Goal: Information Seeking & Learning: Learn about a topic

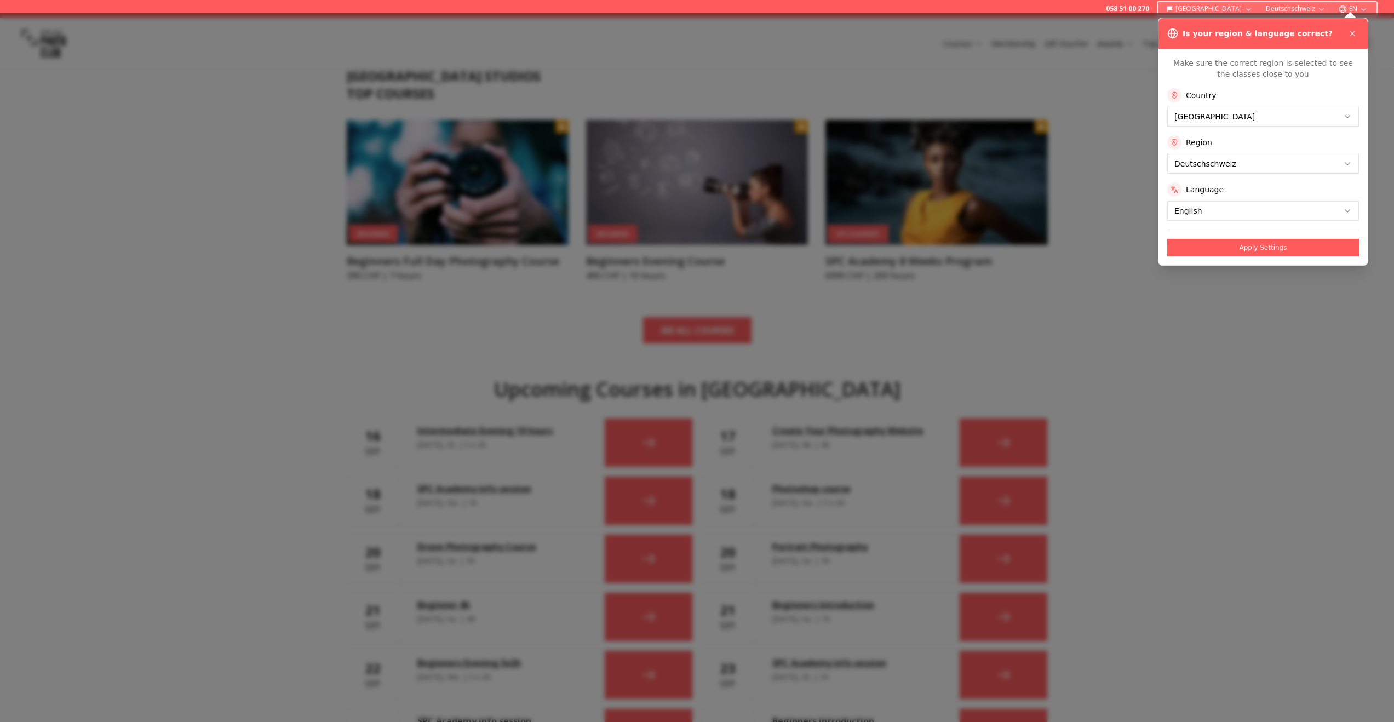
scroll to position [323, 0]
click at [1356, 32] on icon at bounding box center [1352, 33] width 9 height 9
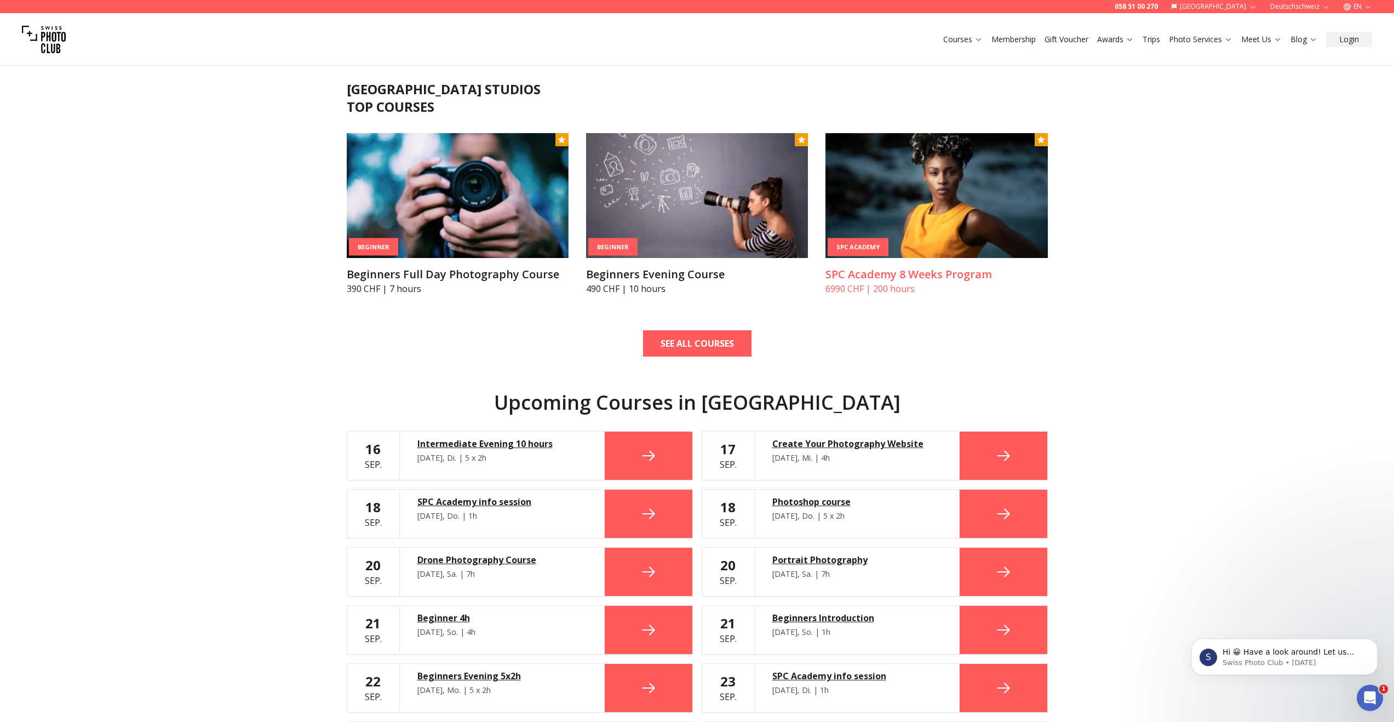
scroll to position [230, 0]
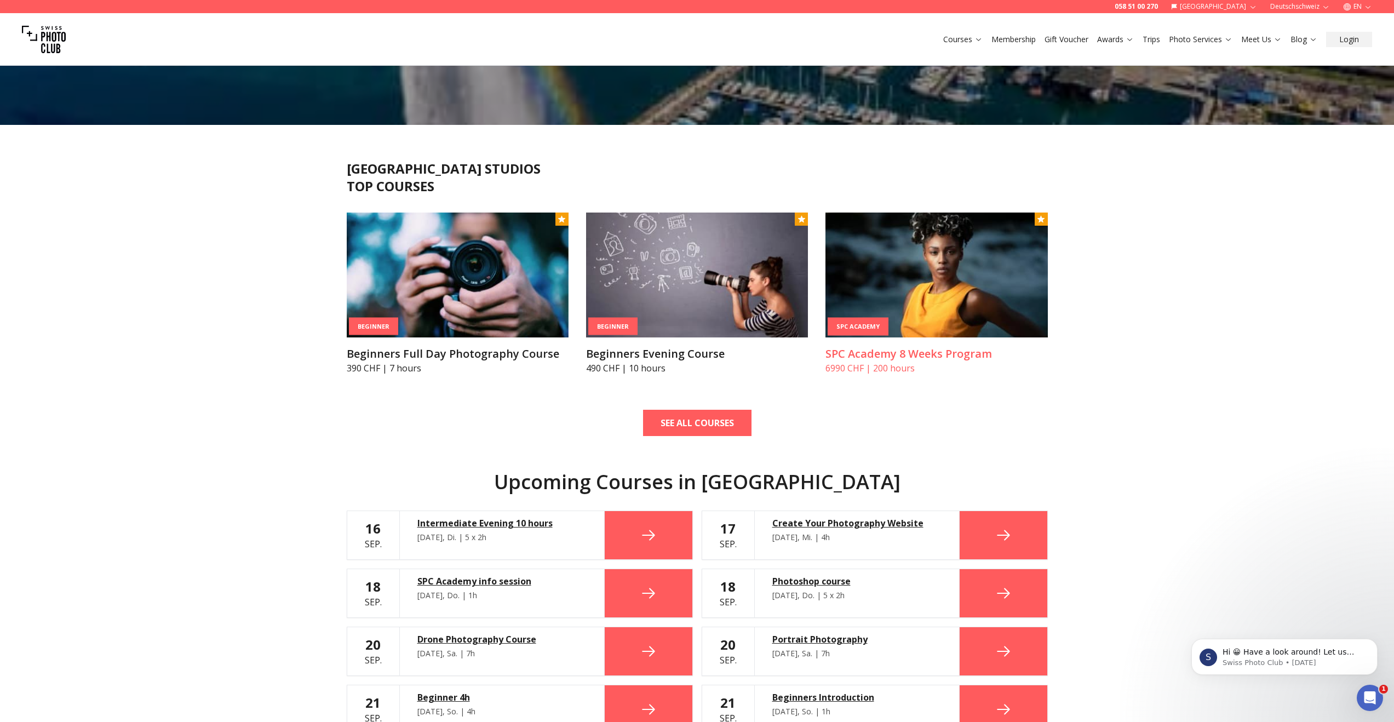
click at [944, 359] on h3 "SPC Academy 8 Weeks Program" at bounding box center [937, 353] width 222 height 15
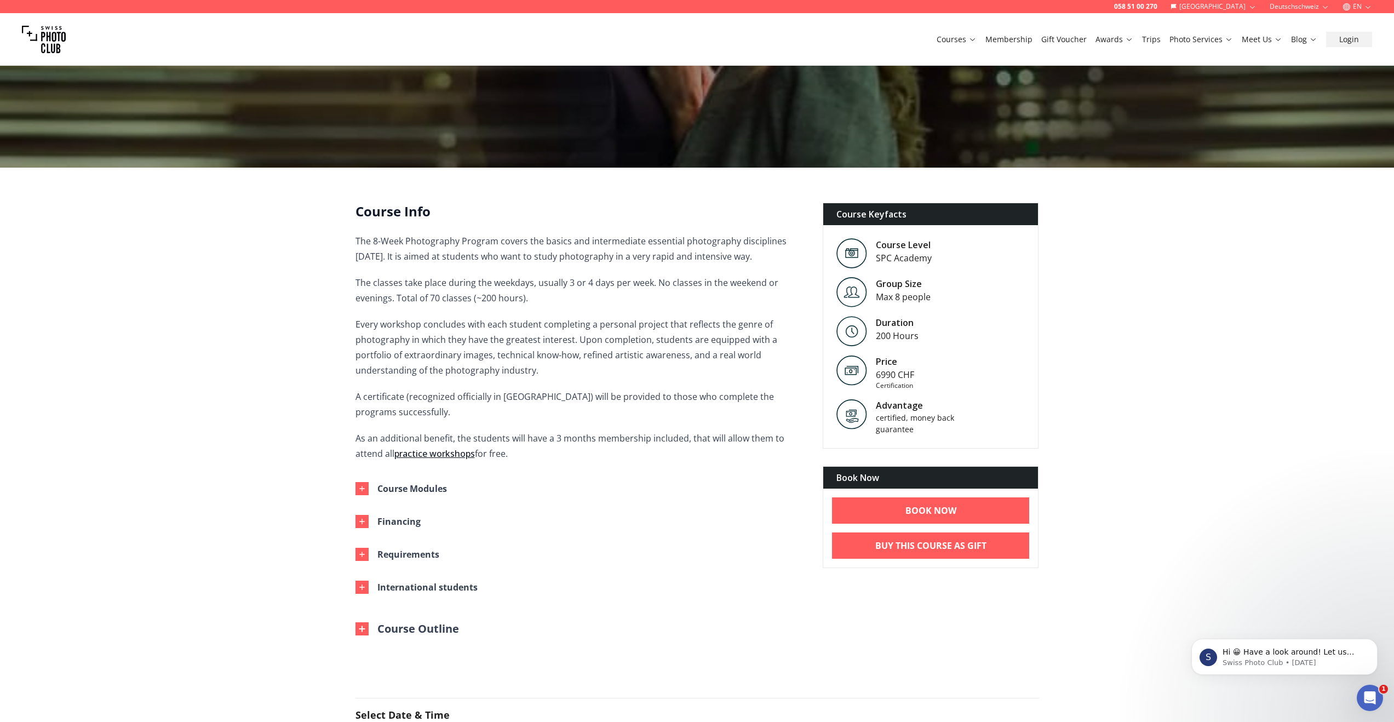
scroll to position [158, 0]
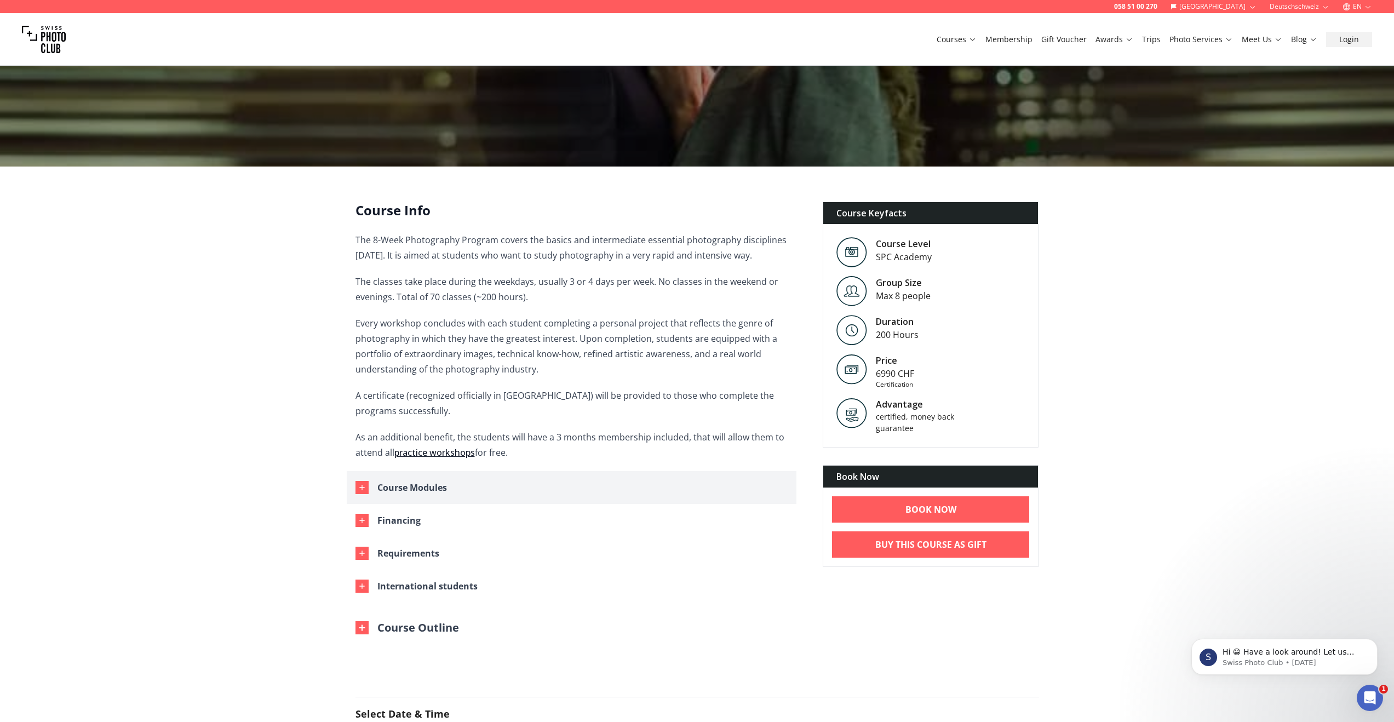
click at [441, 487] on div "Course Modules" at bounding box center [413, 487] width 70 height 15
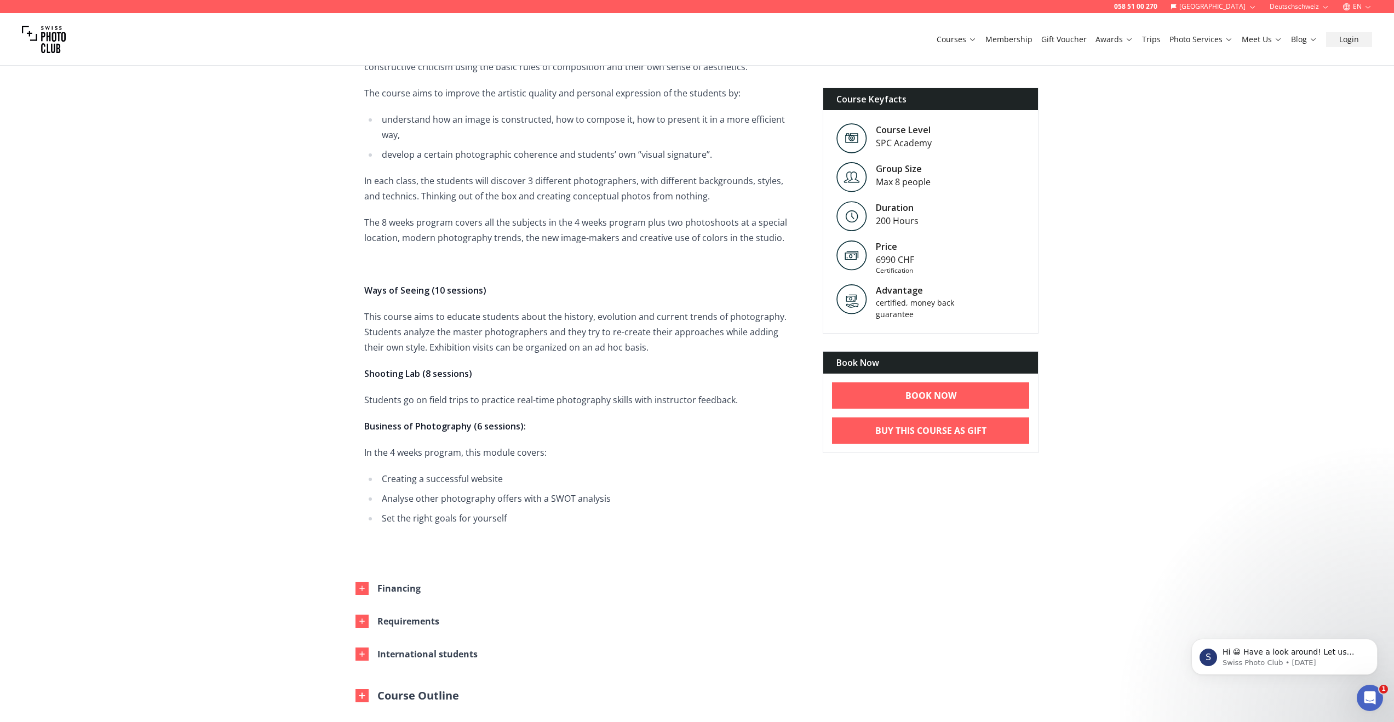
scroll to position [1054, 0]
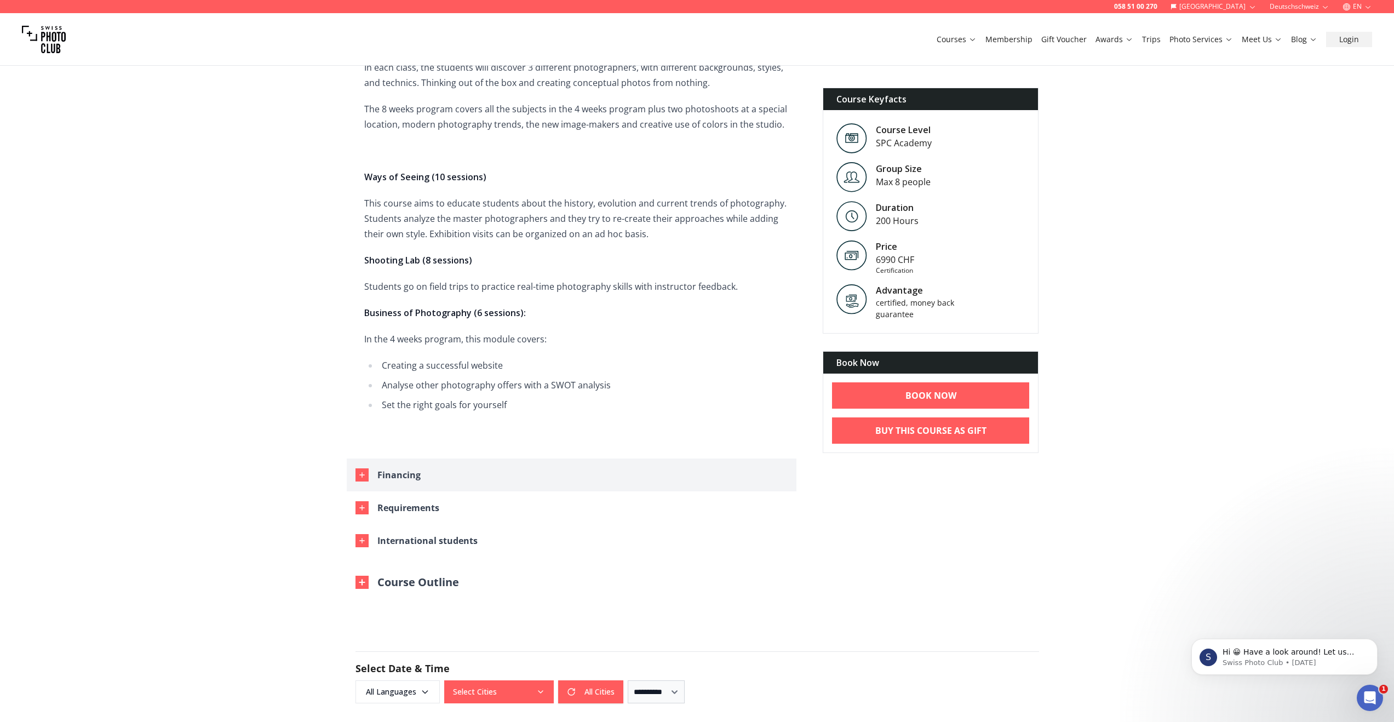
click at [365, 477] on icon "button" at bounding box center [362, 475] width 9 height 9
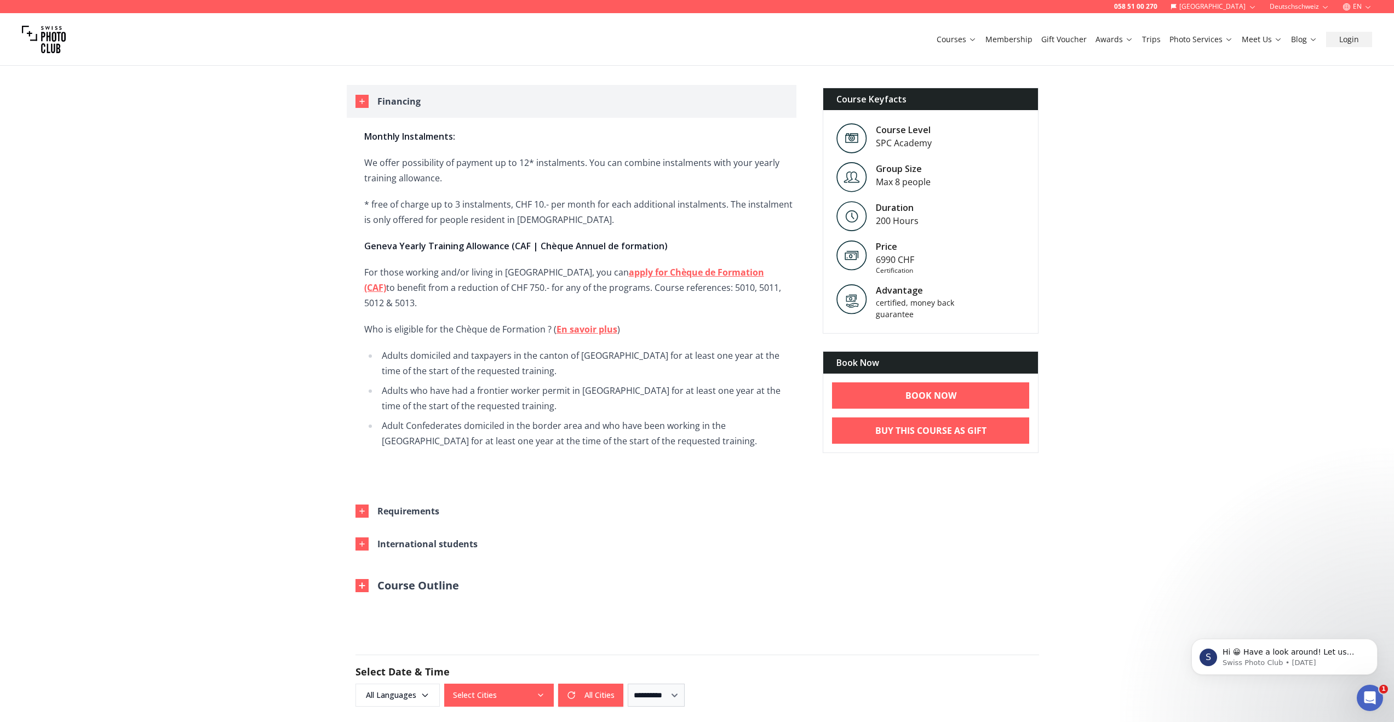
scroll to position [1471, 0]
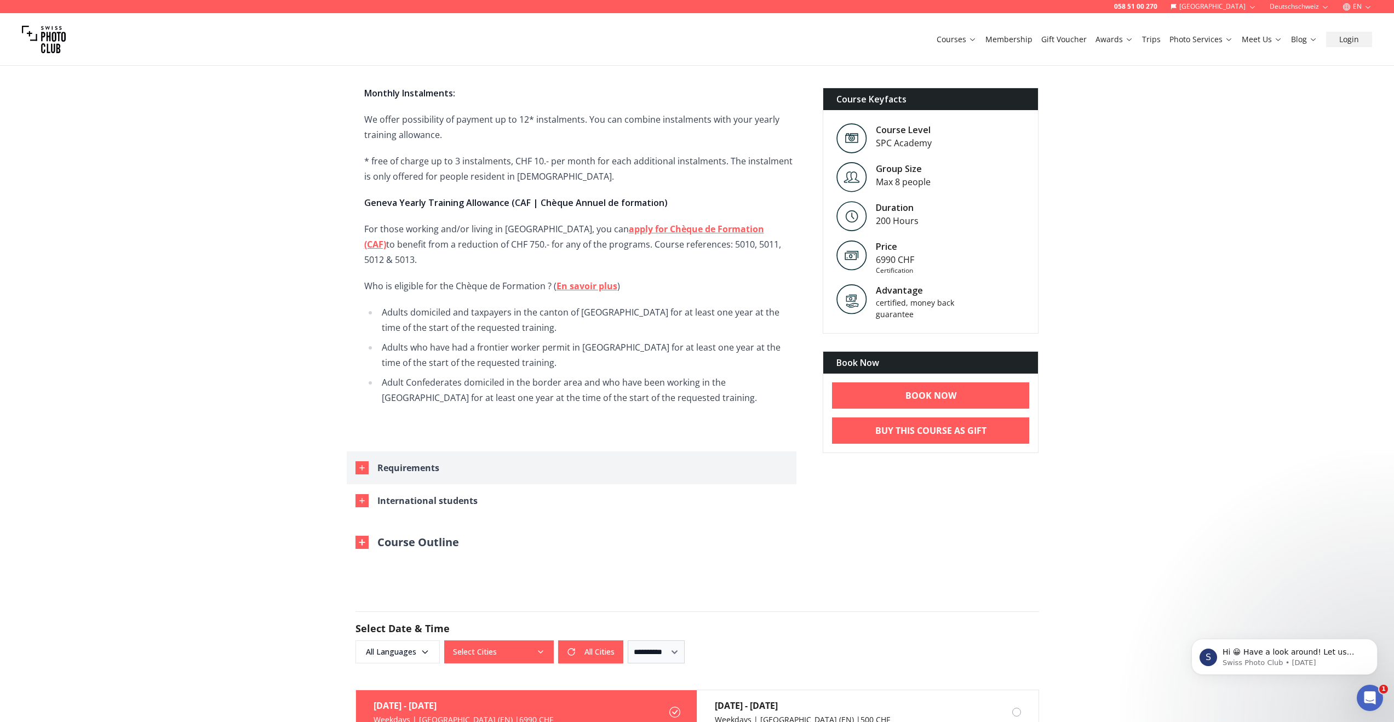
click at [367, 461] on div "button" at bounding box center [362, 467] width 13 height 13
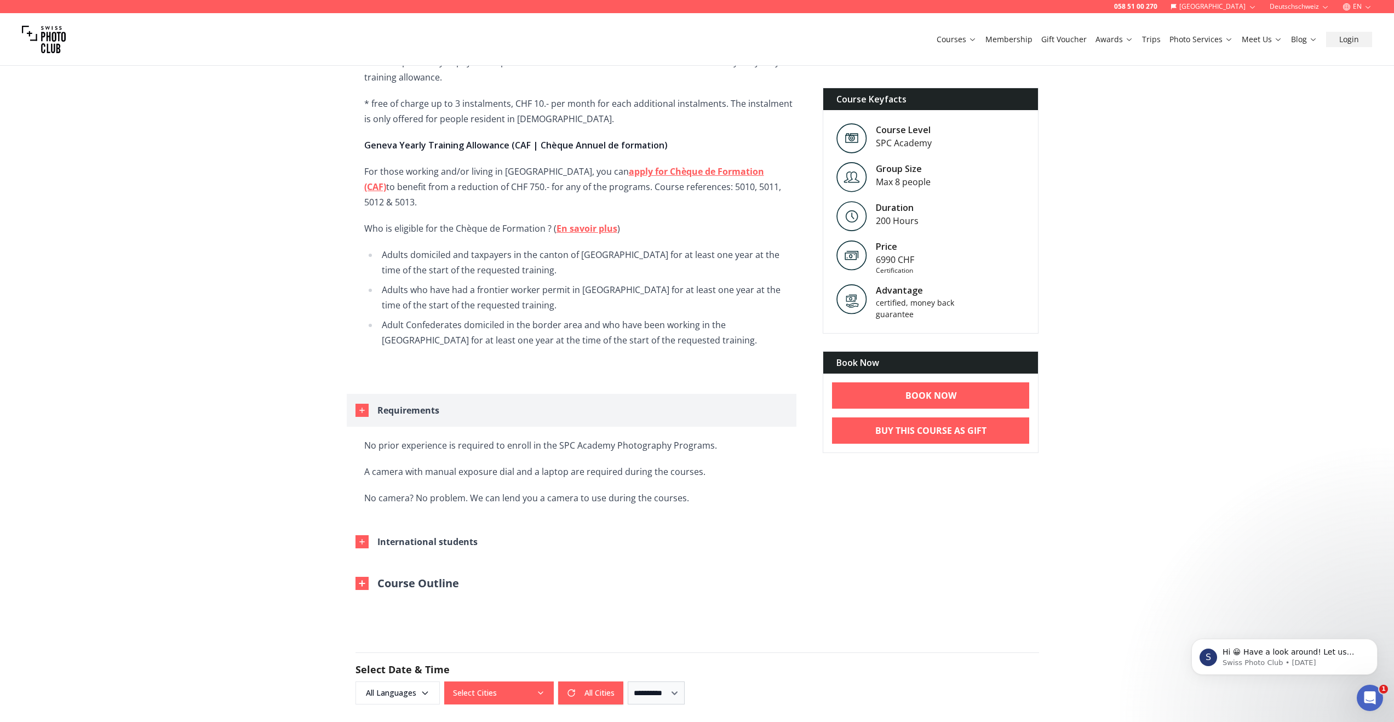
scroll to position [1647, 0]
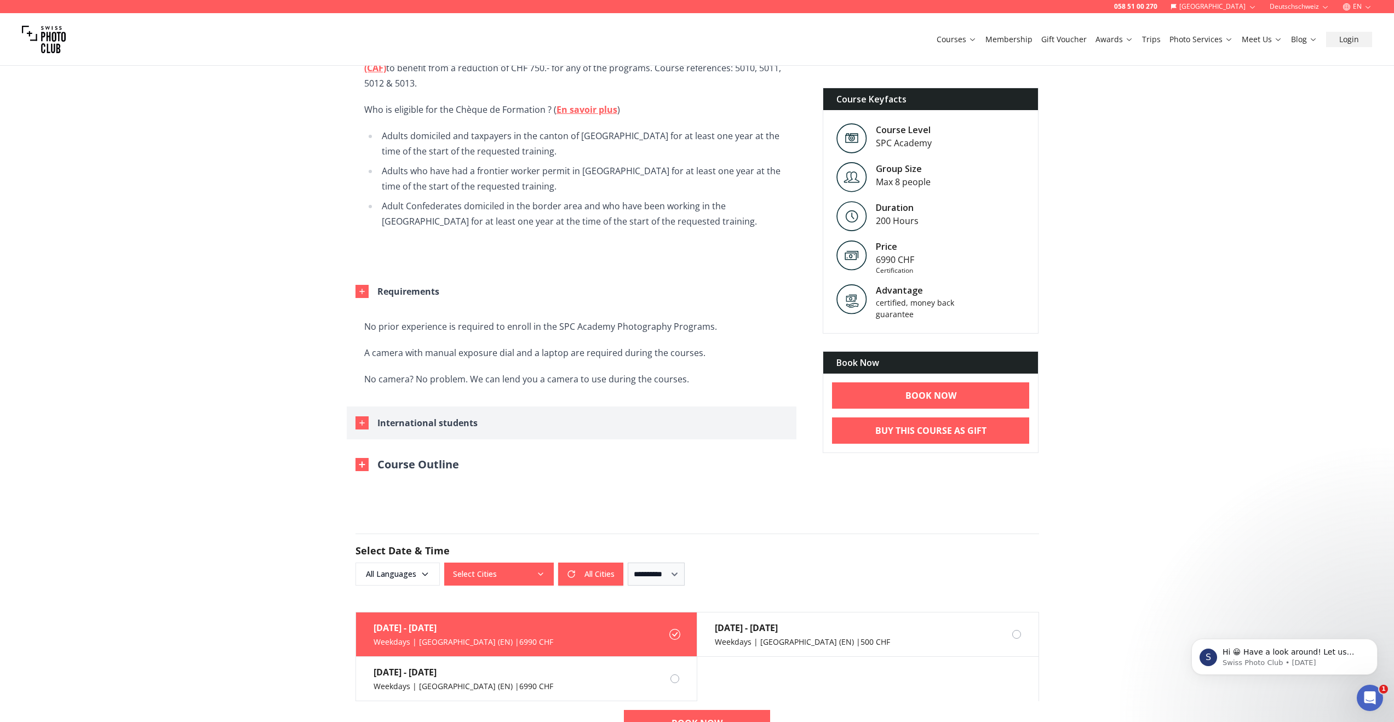
click at [364, 423] on button "International students" at bounding box center [572, 423] width 450 height 33
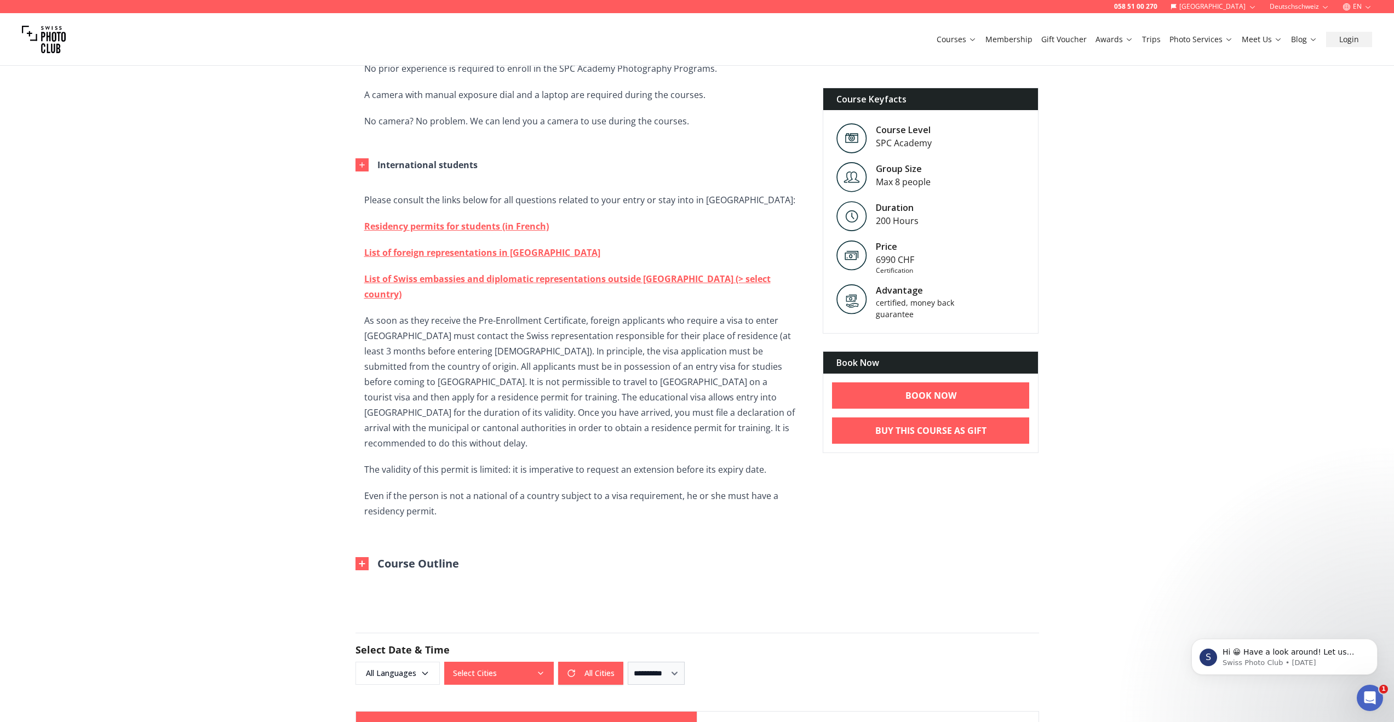
scroll to position [1958, 0]
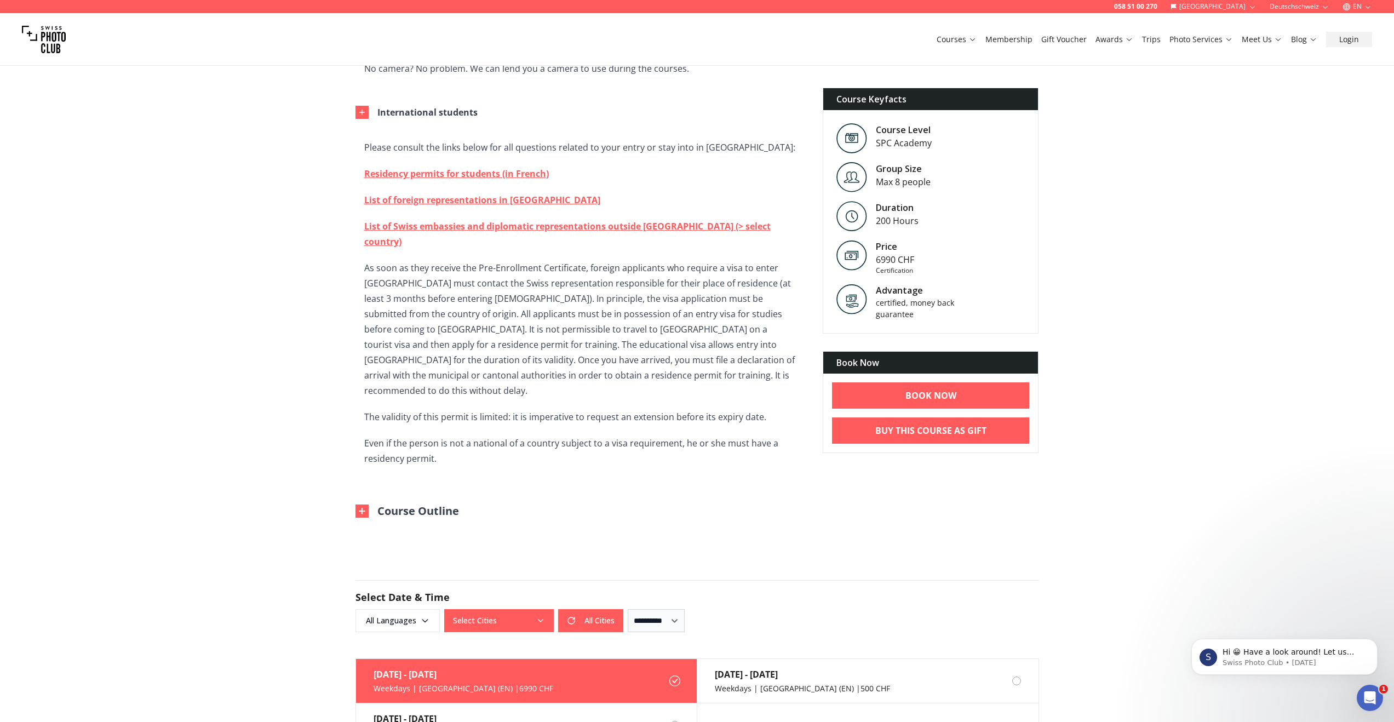
click at [361, 505] on img at bounding box center [362, 511] width 13 height 13
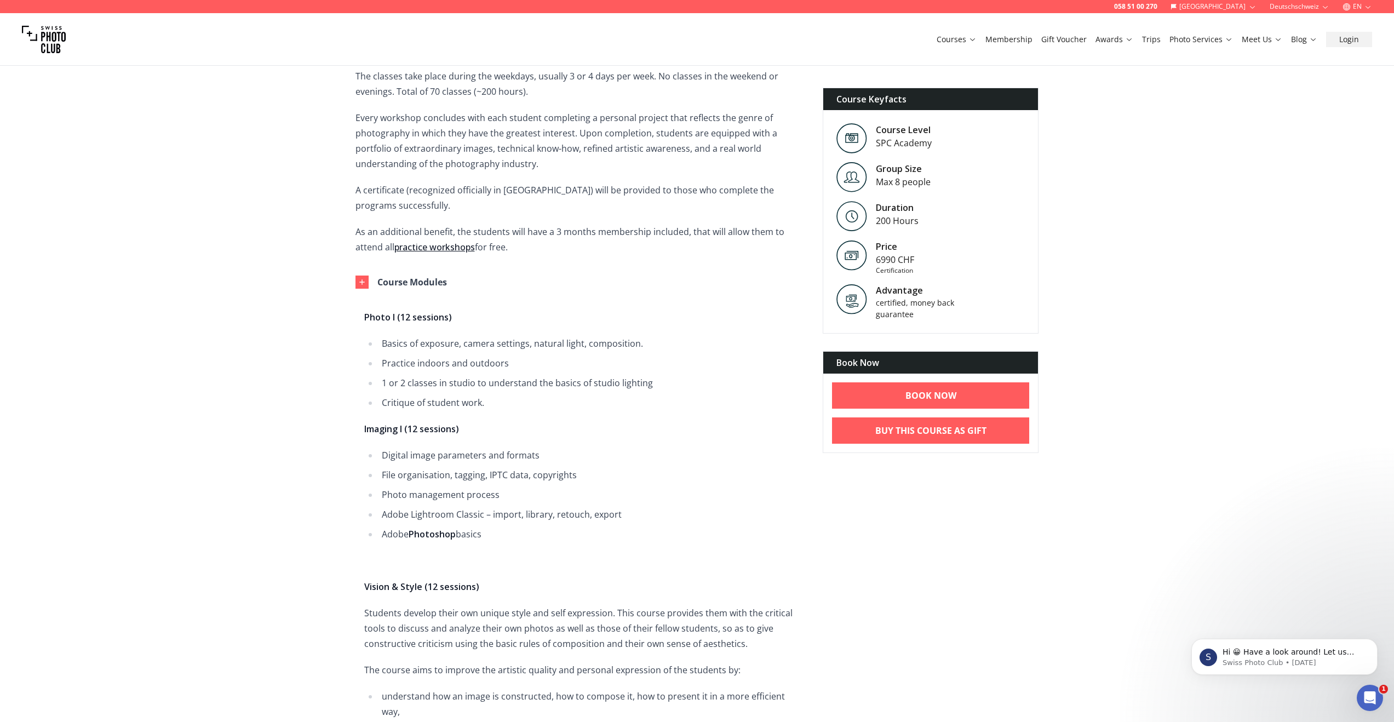
scroll to position [0, 0]
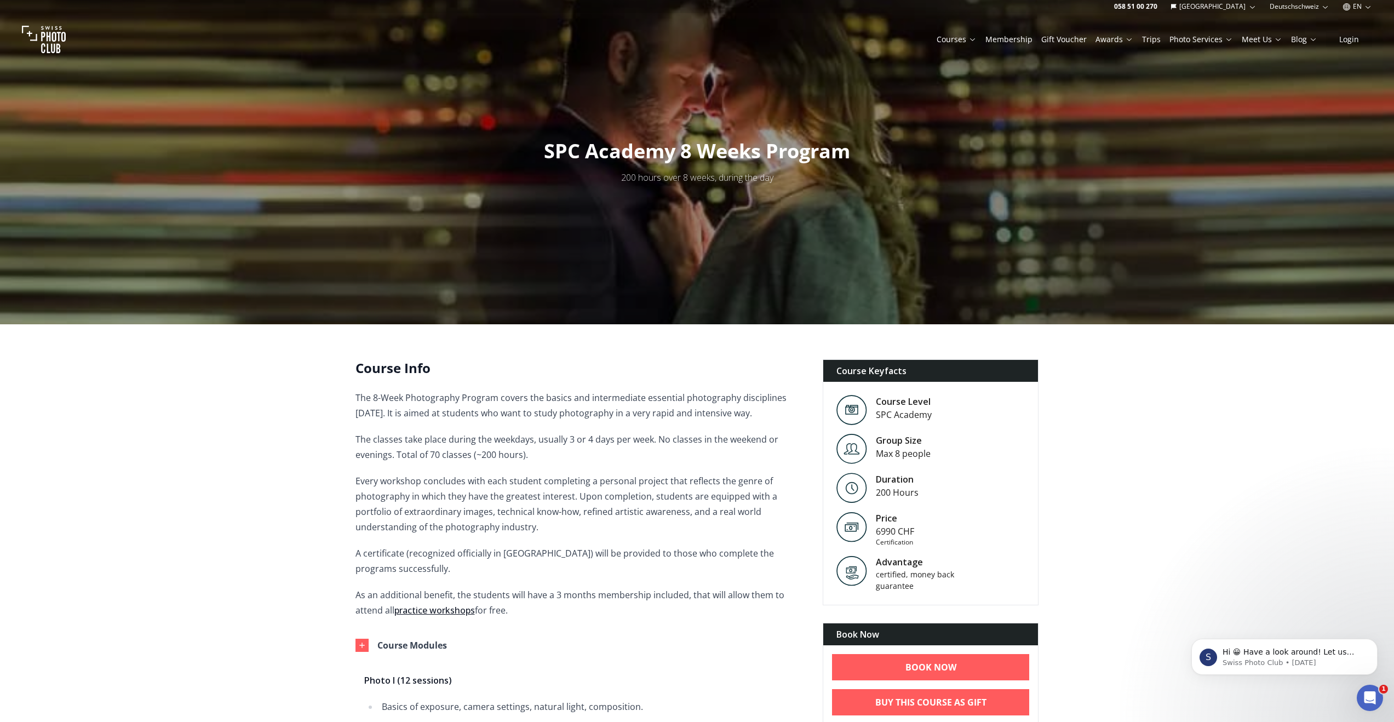
click at [971, 41] on link "Courses" at bounding box center [957, 39] width 40 height 11
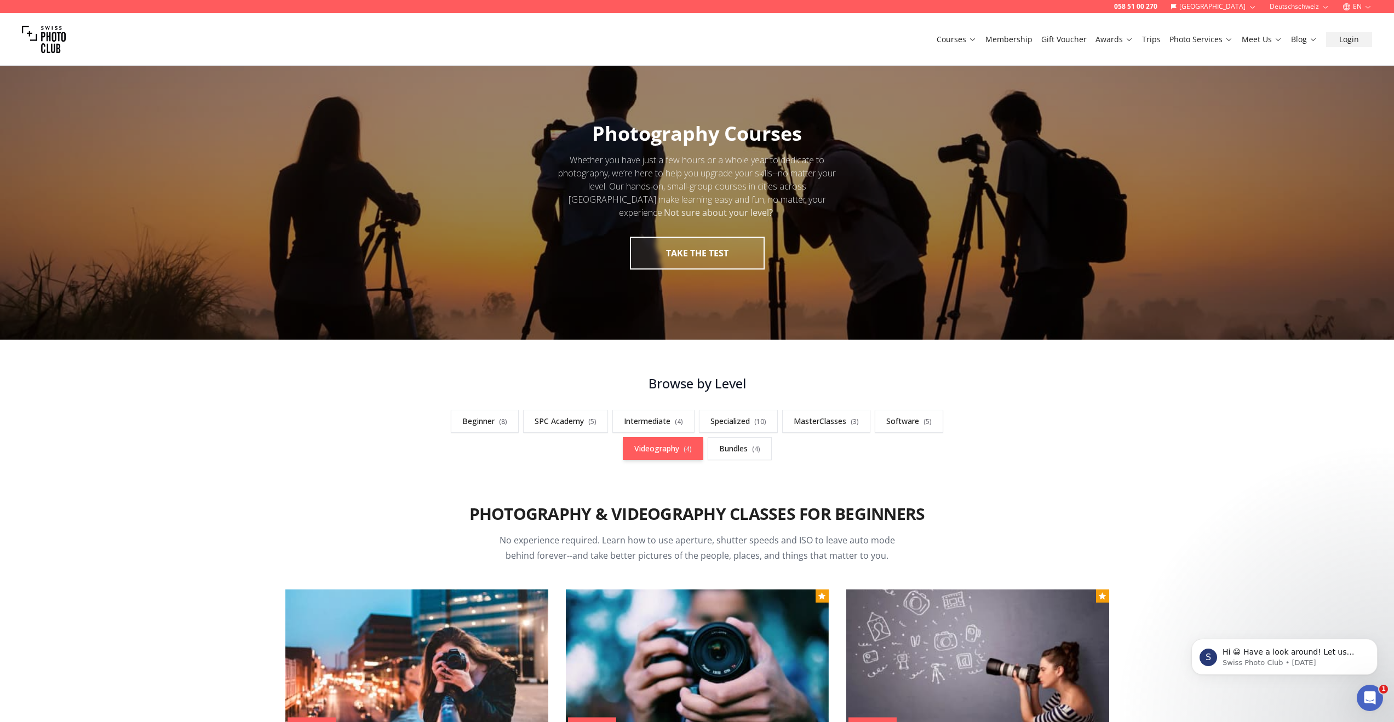
click at [656, 455] on link "Videography ( 4 )" at bounding box center [663, 448] width 81 height 23
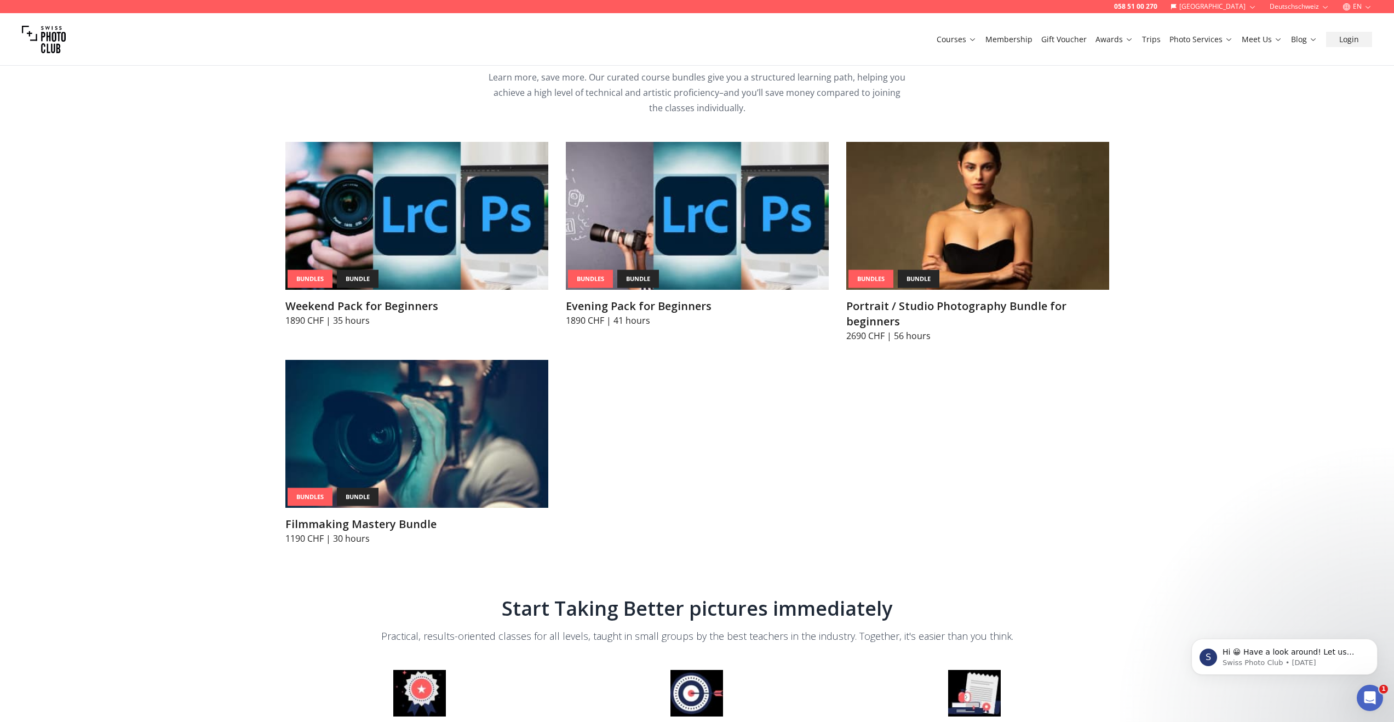
scroll to position [4557, 0]
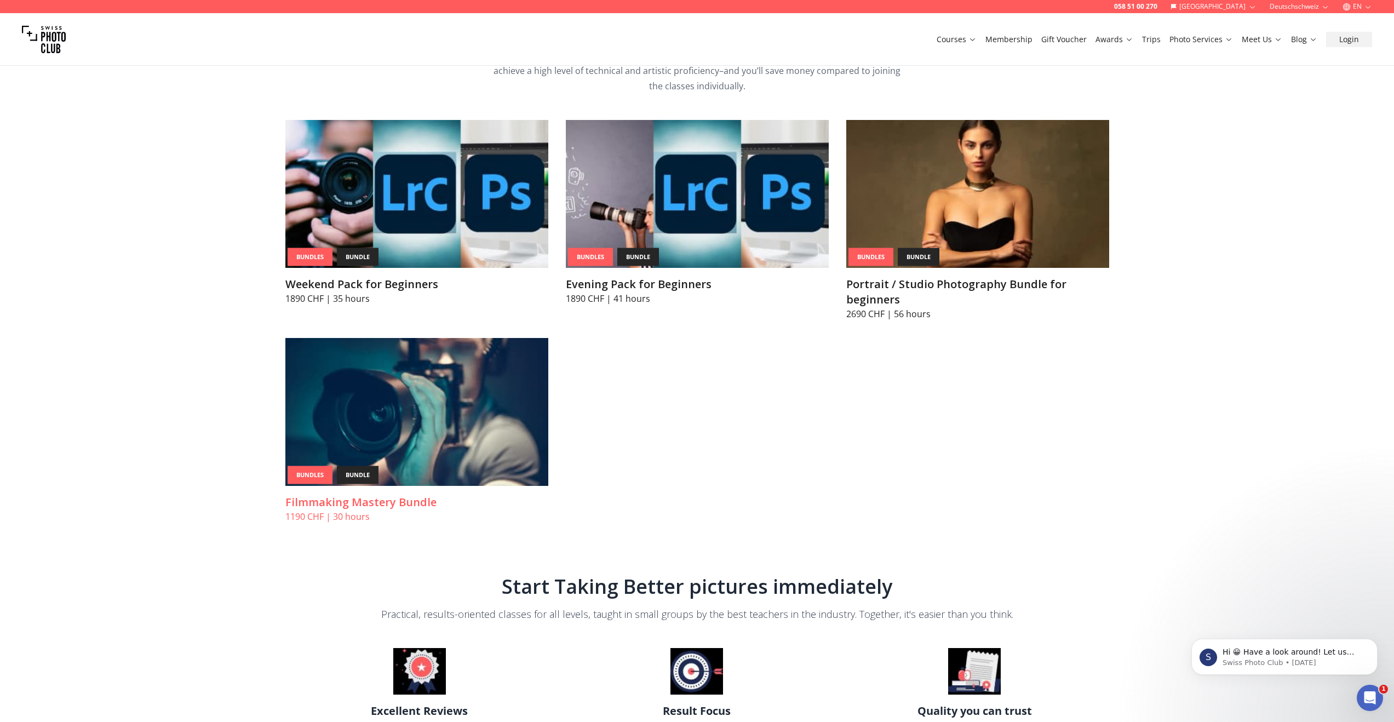
click at [504, 400] on img at bounding box center [416, 412] width 263 height 148
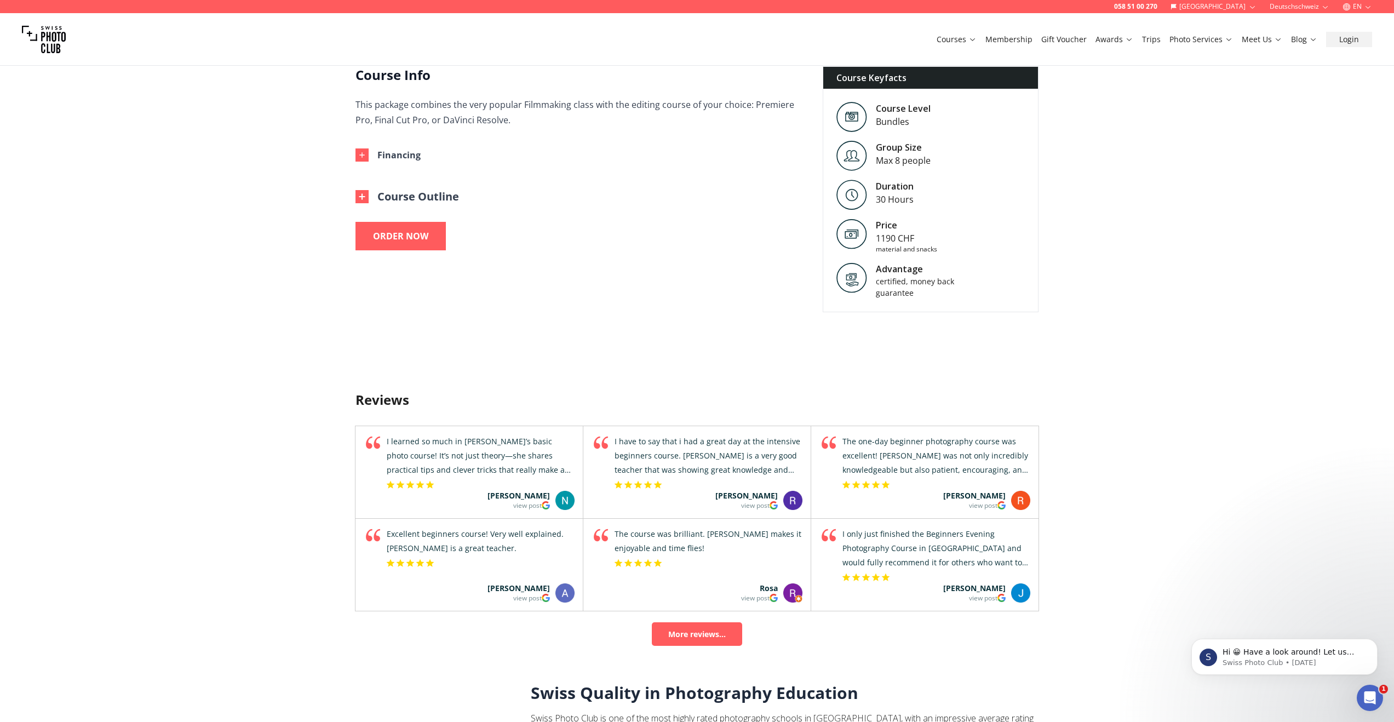
scroll to position [234, 0]
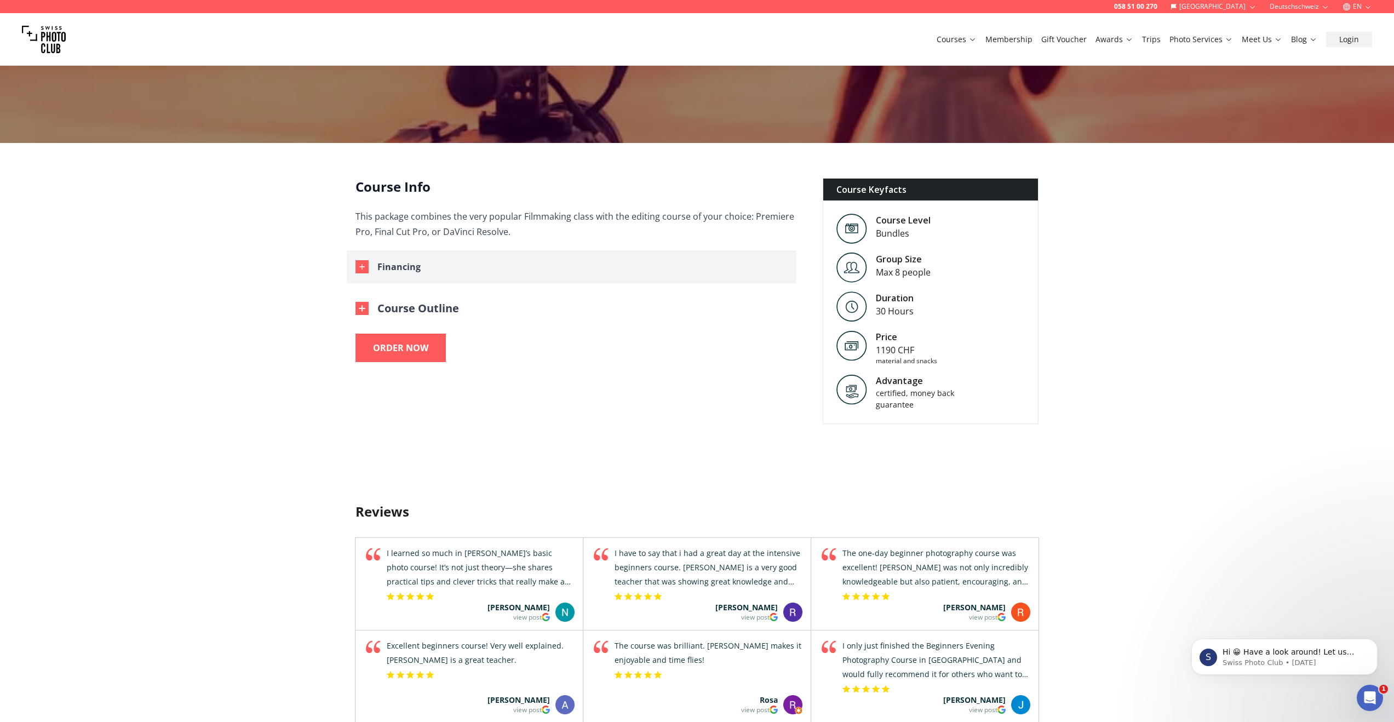
click at [363, 267] on icon "button" at bounding box center [362, 266] width 9 height 9
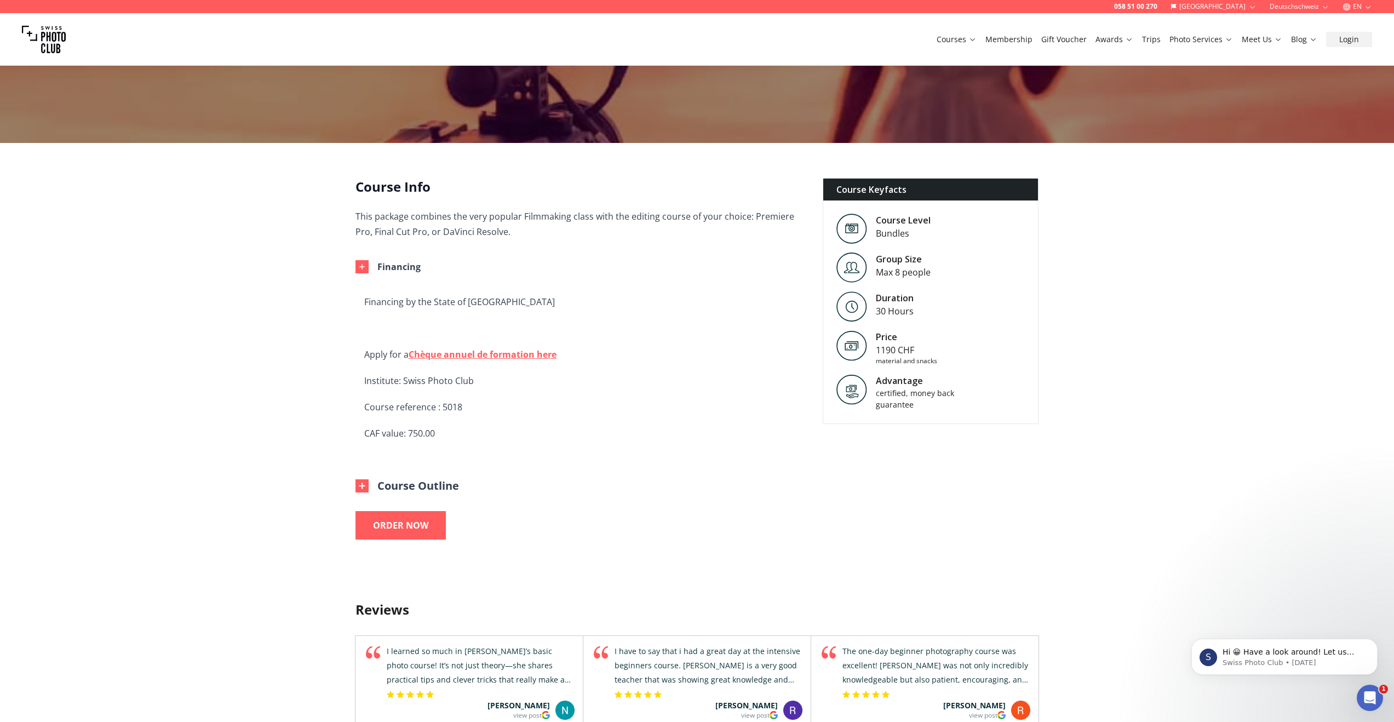
click at [354, 484] on div "Course Info This package combines the very popular Filmmaking class with the ed…" at bounding box center [697, 359] width 701 height 362
click at [356, 485] on img at bounding box center [362, 485] width 13 height 13
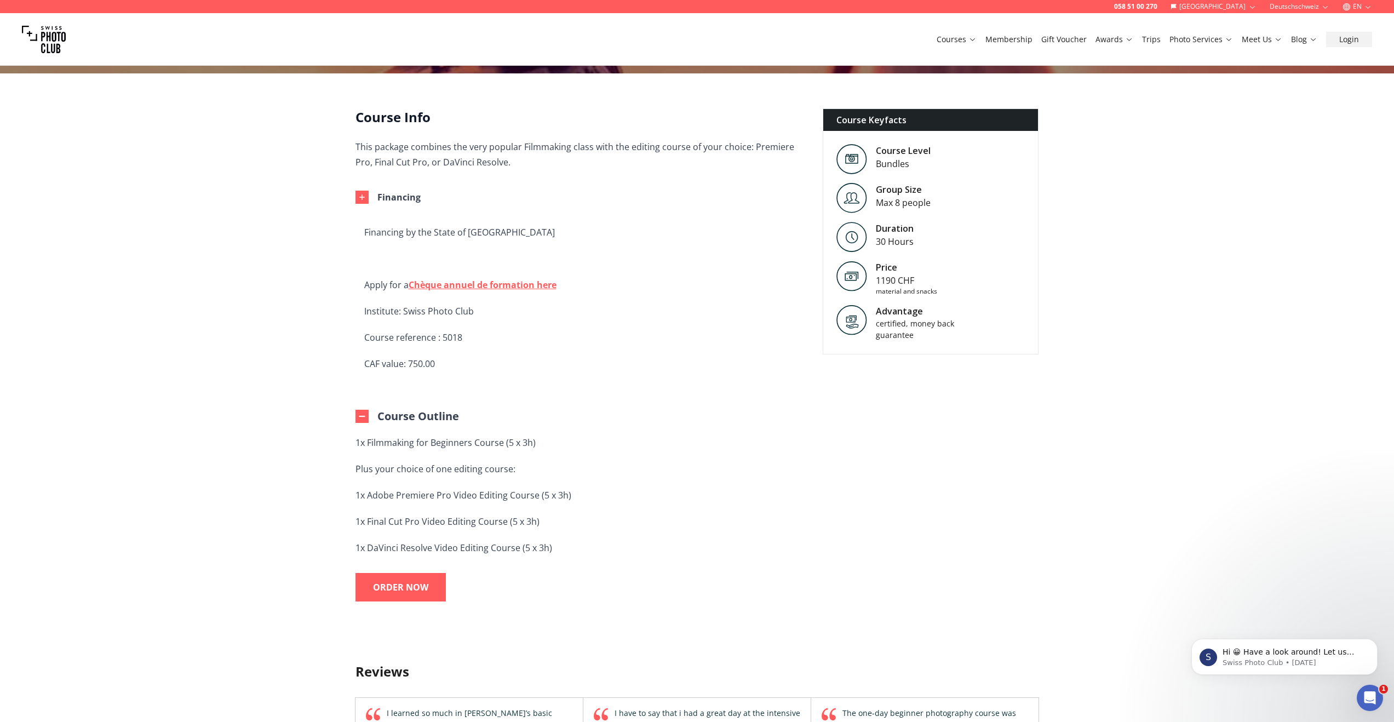
scroll to position [105, 0]
